Goal: Contribute content: Contribute content

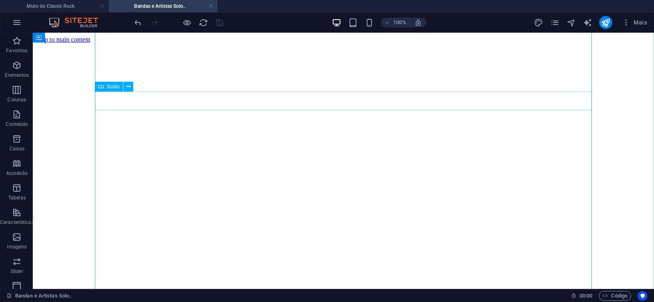
scroll to position [4538, 0]
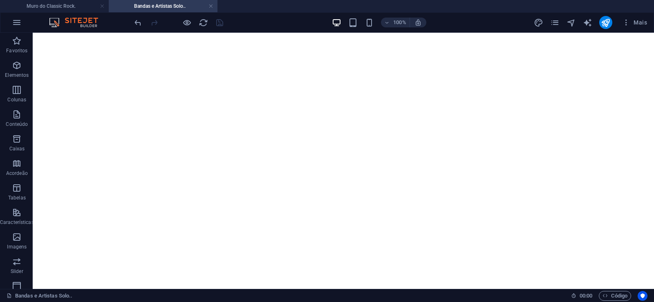
click at [555, 17] on div "Mais" at bounding box center [592, 22] width 116 height 13
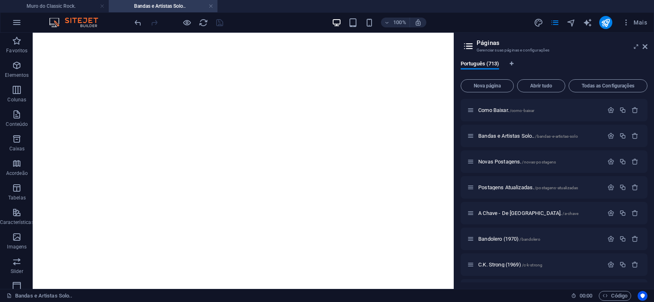
scroll to position [37, 0]
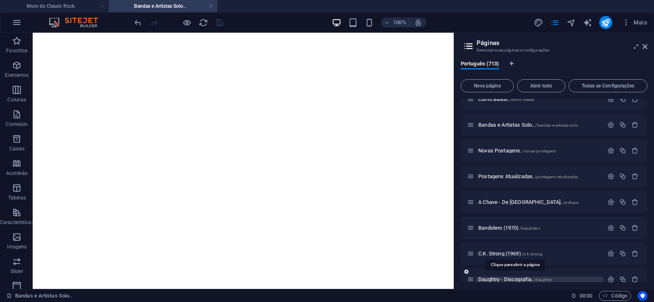
click at [493, 279] on span "Daughtry - Discografia. /daughtry" at bounding box center [515, 279] width 74 height 6
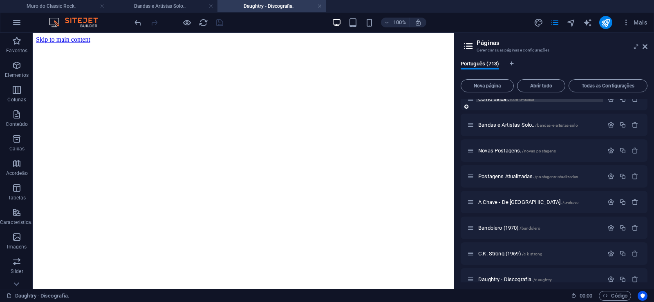
scroll to position [0, 0]
click at [0, 0] on span "Nova página" at bounding box center [0, 0] width 0 height 0
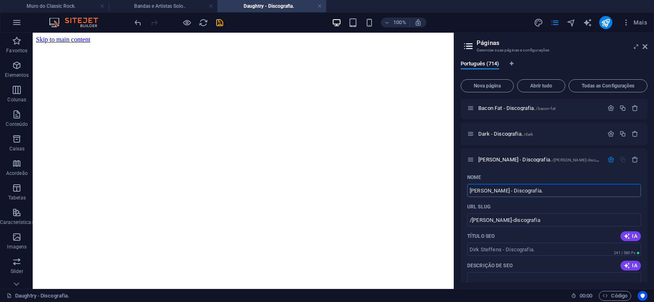
type input "[PERSON_NAME] - Discografia."
type input "/[PERSON_NAME]-discografia"
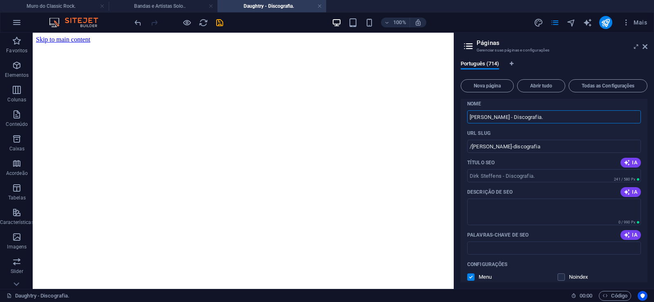
scroll to position [18411, 0]
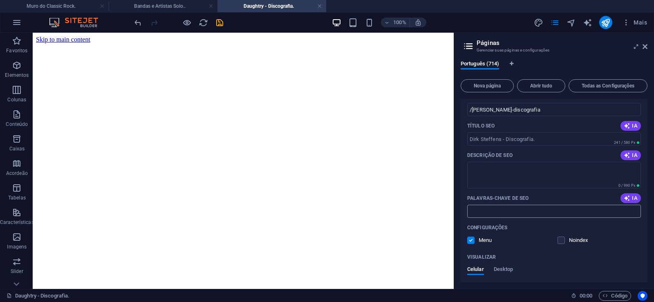
click at [521, 208] on input "Palavras-chave de SEO" at bounding box center [554, 211] width 174 height 13
paste input "[PERSON_NAME] - Discografia. Download."
type input "[PERSON_NAME] - Discografia. Download."
click at [505, 176] on textarea "Descrição de SEO" at bounding box center [554, 175] width 174 height 27
paste textarea "[PERSON_NAME], foi o um dos guitarrista do Birth Control para soar mais familia…"
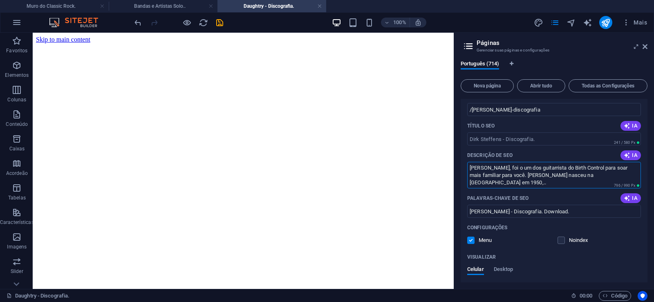
type textarea "[PERSON_NAME], foi o um dos guitarrista do Birth Control para soar mais familia…"
drag, startPoint x: 502, startPoint y: 108, endPoint x: 471, endPoint y: 114, distance: 32.0
click at [471, 114] on input "/[PERSON_NAME]-discografia" at bounding box center [554, 109] width 174 height 13
click at [507, 109] on input "/[PERSON_NAME]-discografia" at bounding box center [554, 109] width 174 height 13
drag, startPoint x: 501, startPoint y: 110, endPoint x: 538, endPoint y: 112, distance: 37.2
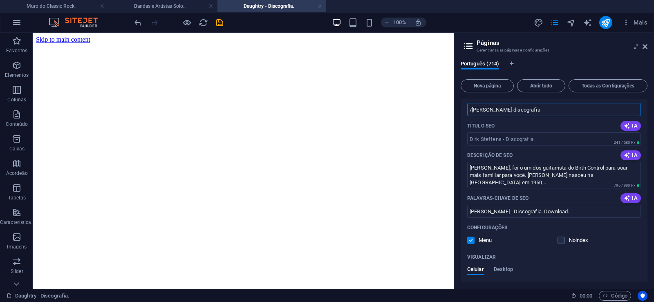
click at [538, 112] on input "/[PERSON_NAME]-discografia" at bounding box center [554, 109] width 174 height 13
type input "/[PERSON_NAME]"
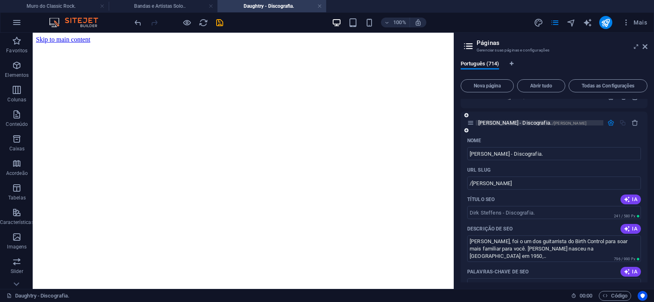
click at [499, 122] on span "[PERSON_NAME] - Discografia. /[PERSON_NAME]" at bounding box center [532, 123] width 108 height 6
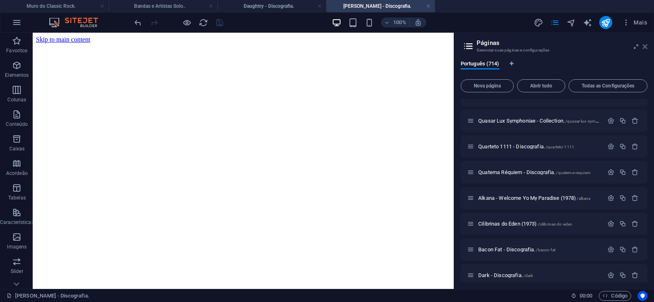
scroll to position [0, 0]
click at [0, 0] on icon at bounding box center [0, 0] width 0 height 0
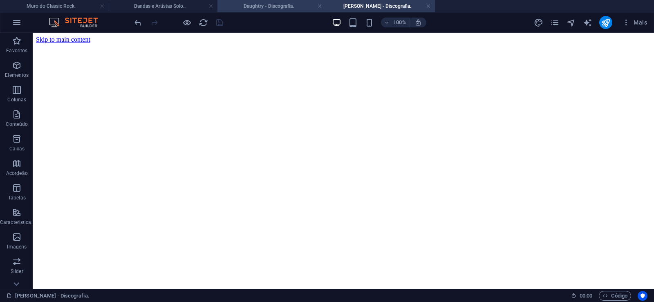
click at [272, 7] on h4 "Daughtry - Discografia." at bounding box center [271, 6] width 109 height 9
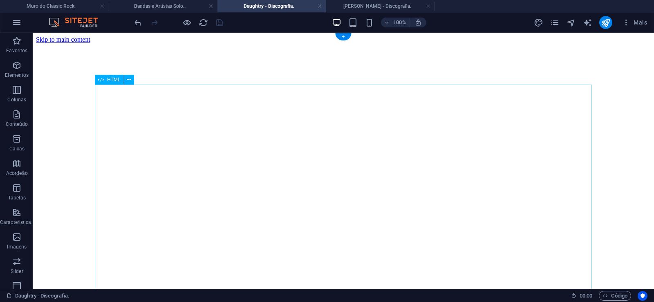
click figure
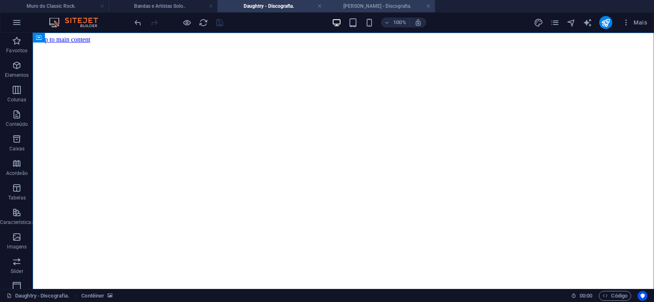
click at [376, 0] on li "[PERSON_NAME] - Discografia." at bounding box center [380, 6] width 109 height 12
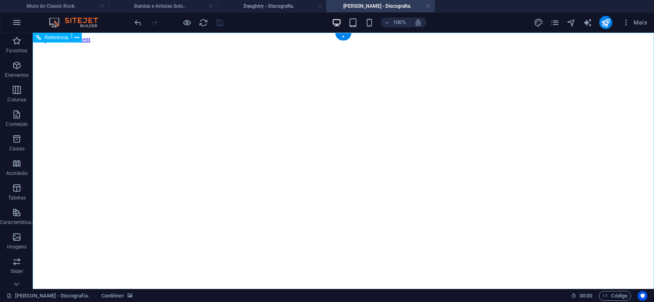
click at [47, 43] on figure at bounding box center [343, 43] width 614 height 0
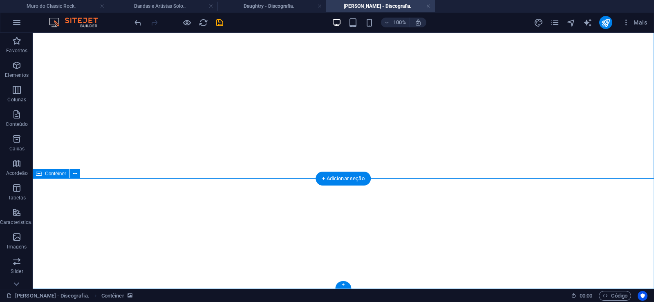
click div "Solte o conteúdo aqui ou Adicionar elementos Colar área de transferência"
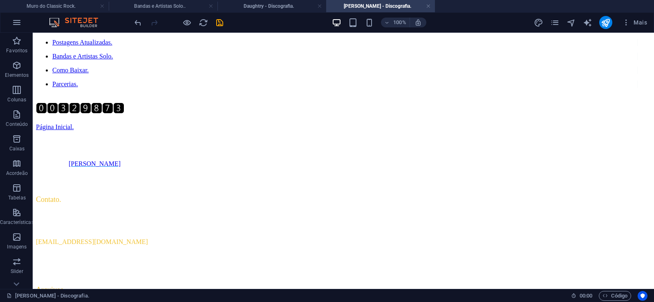
scroll to position [0, 0]
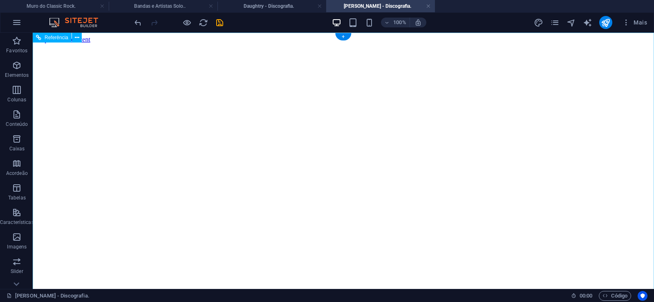
click figure
click div "Daughtry - Discografia."
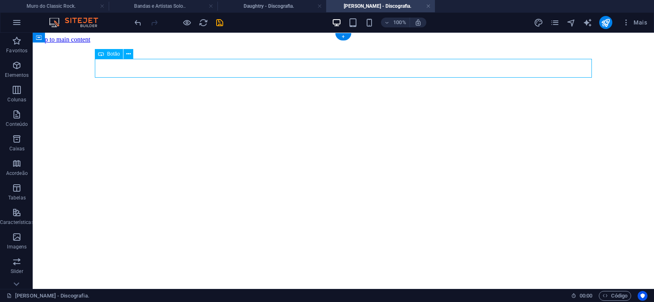
click div "Daughtry - Discografia."
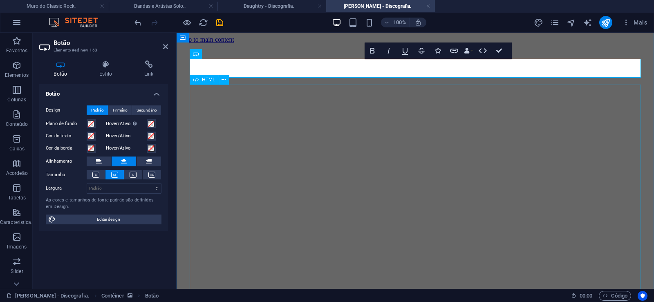
scroll to position [0, 6]
click div "Daughtry é uma banda norte-americana de rock liderada pelo ex-participante do p…"
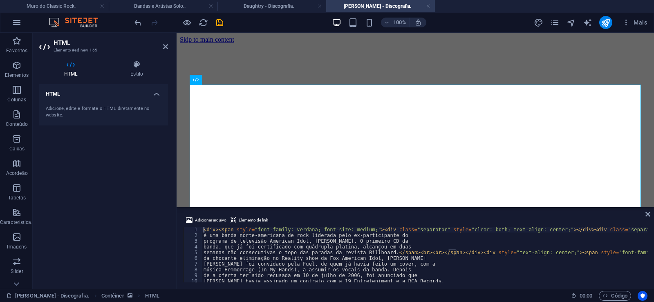
type textarea "[PERSON_NAME] foi convidado pela Fuel, de quem já havia feito um cover, com a"
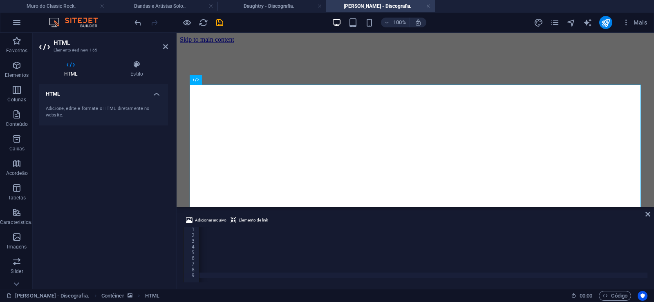
scroll to position [0, 27149]
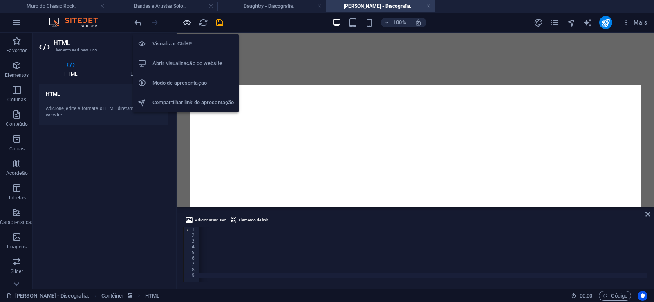
click at [187, 25] on icon "button" at bounding box center [186, 22] width 9 height 9
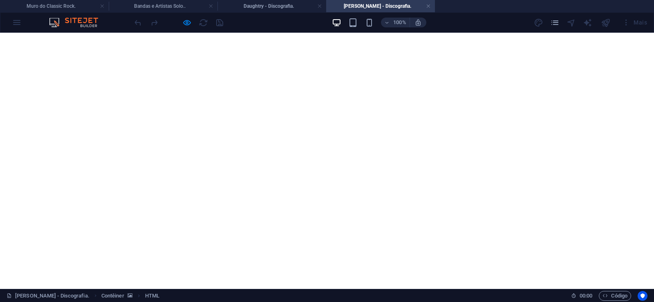
scroll to position [1073, 0]
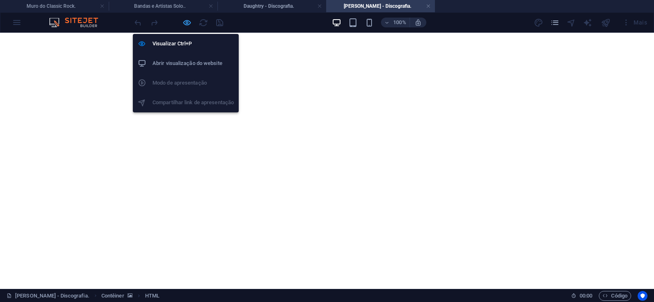
click at [185, 23] on icon "button" at bounding box center [186, 22] width 9 height 9
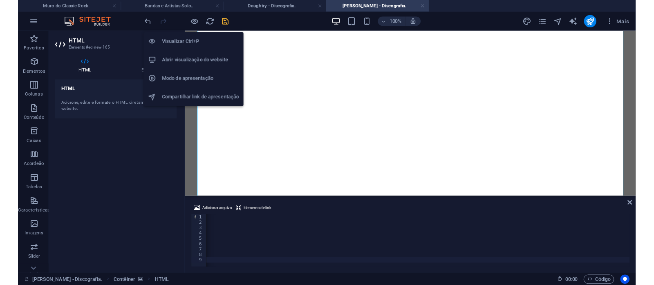
scroll to position [0, 27116]
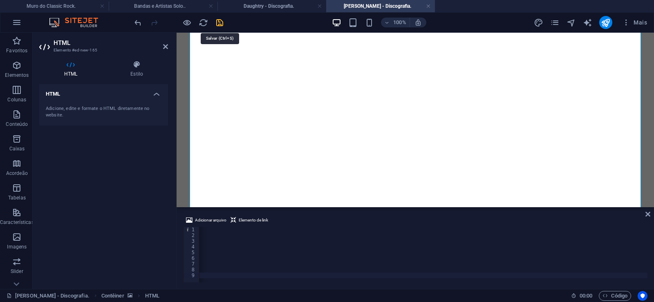
click at [221, 23] on icon "save" at bounding box center [219, 22] width 9 height 9
click at [430, 8] on link at bounding box center [428, 6] width 5 height 8
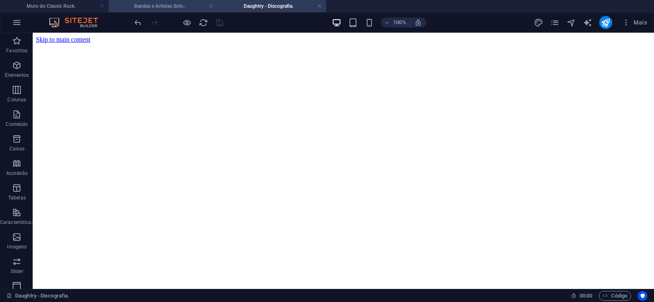
click at [159, 2] on h4 "Bandas e Artistas Solo.." at bounding box center [163, 6] width 109 height 9
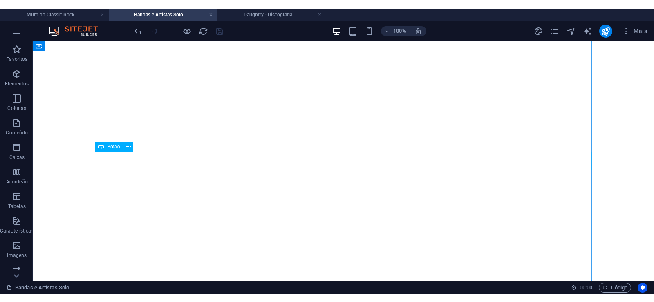
scroll to position [4057, 0]
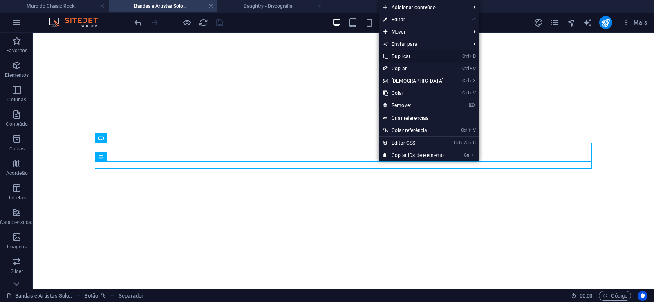
drag, startPoint x: 400, startPoint y: 55, endPoint x: 366, endPoint y: 25, distance: 45.5
click at [400, 55] on link "Ctrl D Duplicar" at bounding box center [413, 56] width 70 height 12
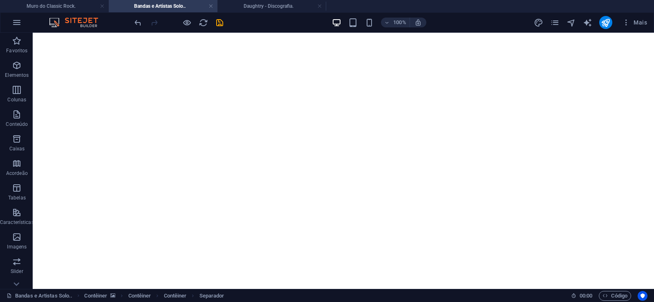
drag, startPoint x: 385, startPoint y: 184, endPoint x: 383, endPoint y: 170, distance: 14.8
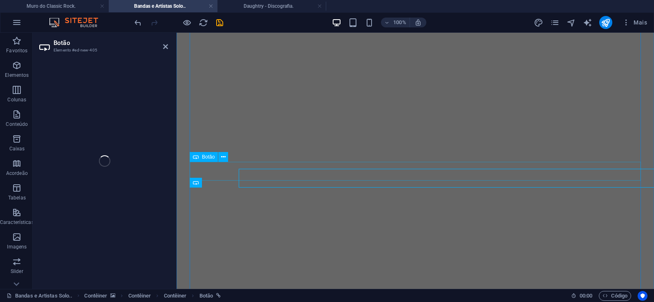
select select "px"
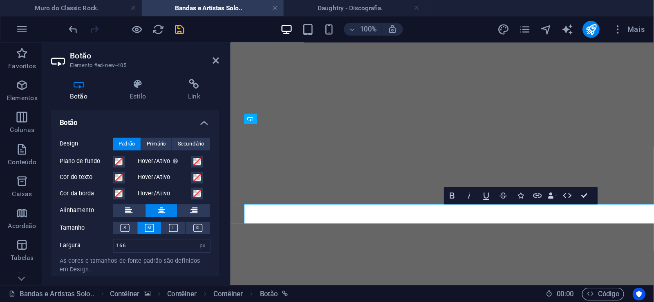
scroll to position [0, 4]
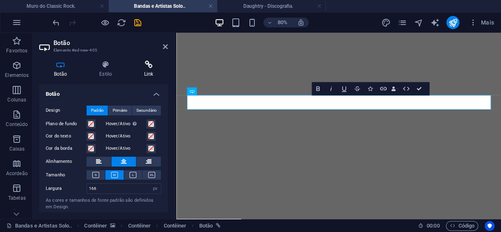
click at [148, 70] on h4 "Link" at bounding box center [148, 68] width 38 height 17
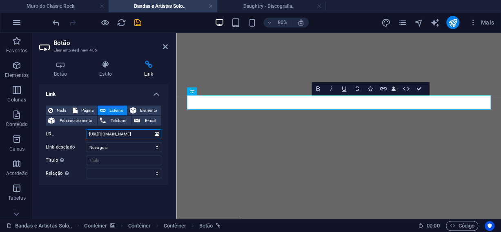
drag, startPoint x: 121, startPoint y: 136, endPoint x: 151, endPoint y: 135, distance: 29.8
click at [151, 135] on input "[URL][DOMAIN_NAME]" at bounding box center [124, 134] width 75 height 10
paste input "[PERSON_NAME]"
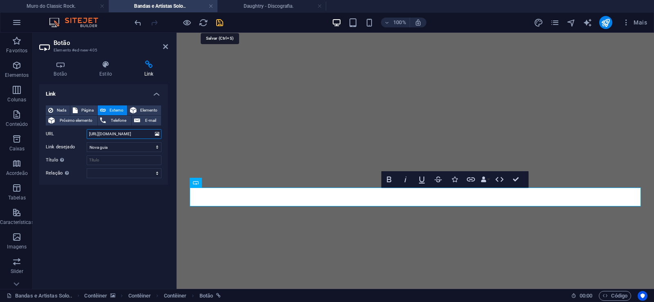
type input "[URL][DOMAIN_NAME]"
click at [219, 22] on icon "save" at bounding box center [219, 22] width 9 height 9
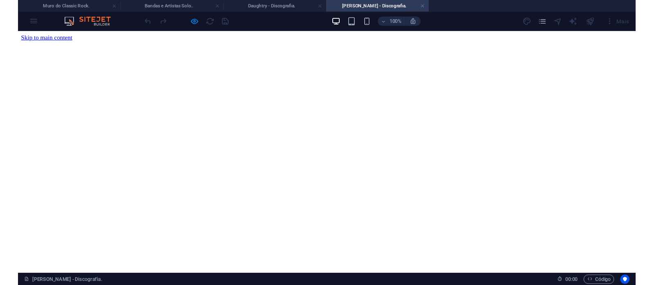
scroll to position [0, 0]
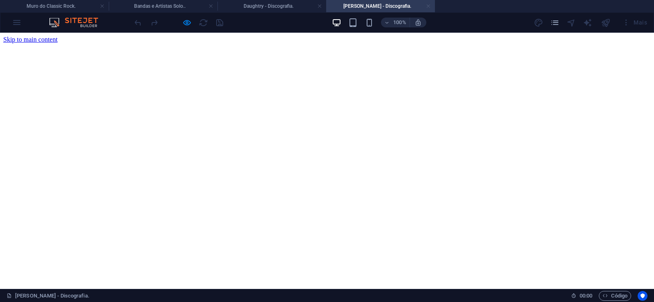
click at [429, 9] on link at bounding box center [428, 6] width 5 height 8
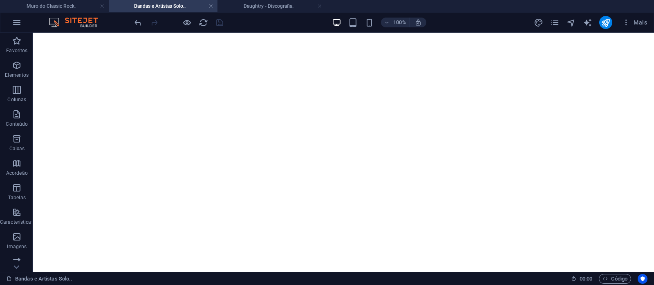
scroll to position [5327, 0]
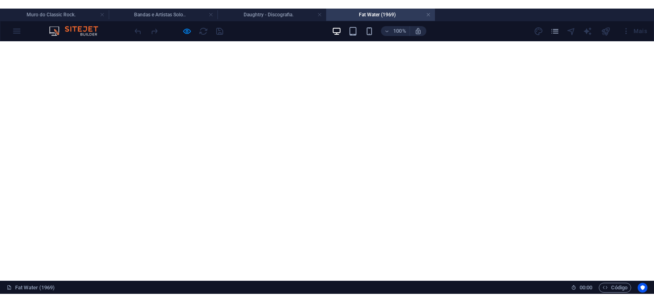
scroll to position [583, 0]
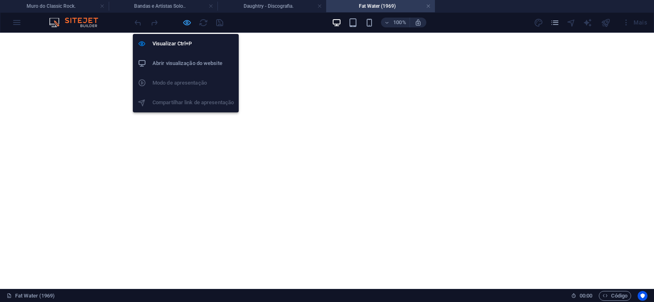
click at [188, 22] on icon "button" at bounding box center [186, 22] width 9 height 9
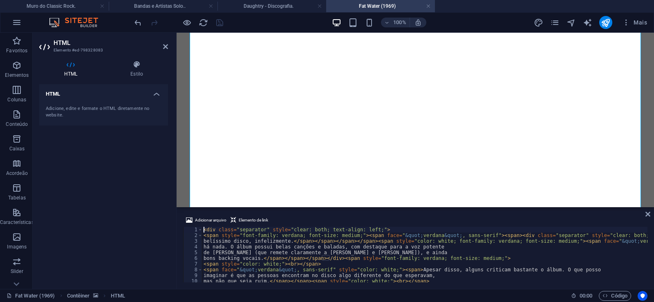
type textarea "<span style="color: white;"><br></span>"
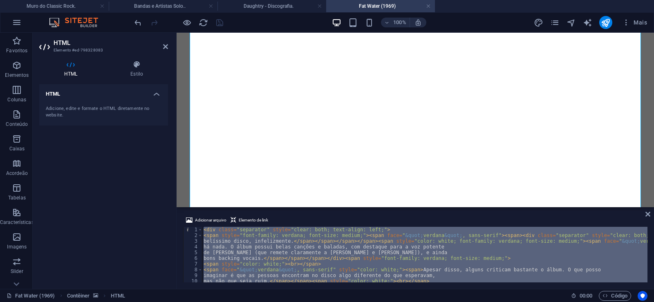
click at [453, 263] on div "< div class = "separator" style = "clear: both; text-align: left;" > < span sty…" at bounding box center [424, 255] width 445 height 56
type textarea "<span style="color: white;"><br></span>"
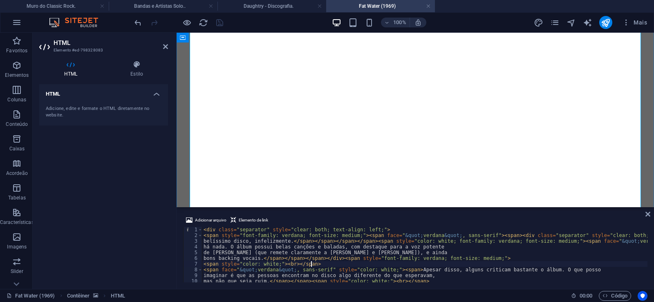
scroll to position [208, 0]
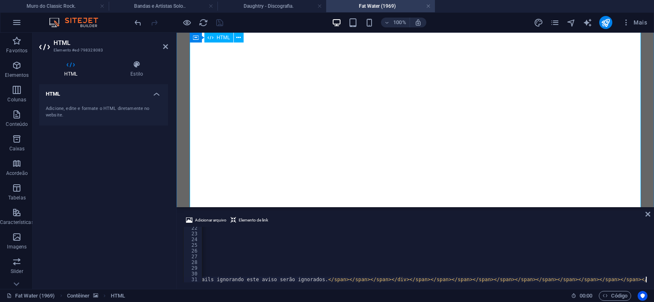
scroll to position [458, 0]
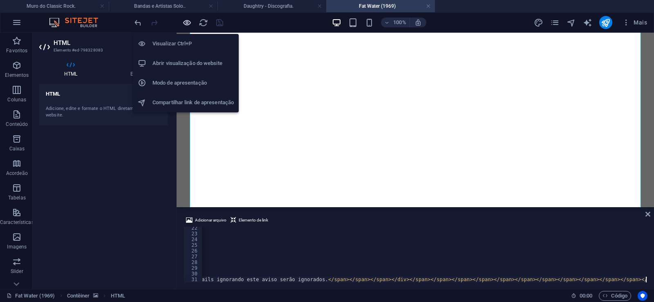
click at [187, 22] on icon "button" at bounding box center [186, 22] width 9 height 9
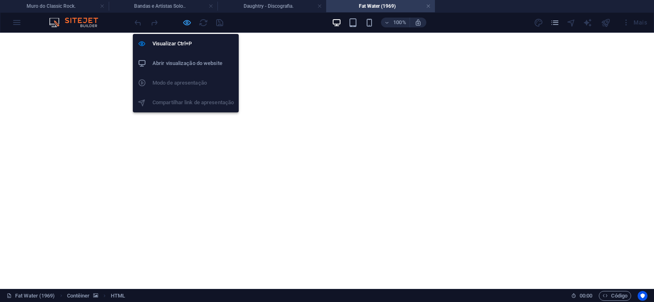
click at [185, 20] on icon "button" at bounding box center [186, 22] width 9 height 9
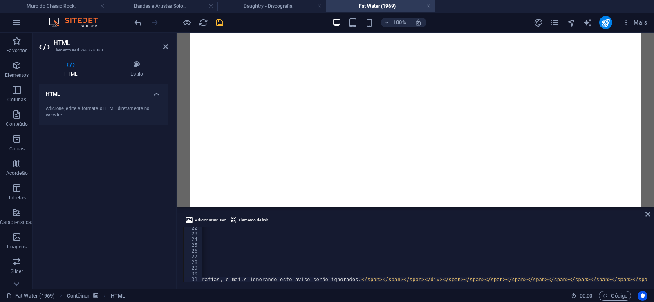
scroll to position [0, 18362]
click at [219, 22] on icon "save" at bounding box center [219, 22] width 9 height 9
drag, startPoint x: 603, startPoint y: 25, endPoint x: 154, endPoint y: 87, distance: 453.6
click at [603, 25] on icon "publish" at bounding box center [605, 22] width 9 height 9
